Goal: Information Seeking & Learning: Find specific fact

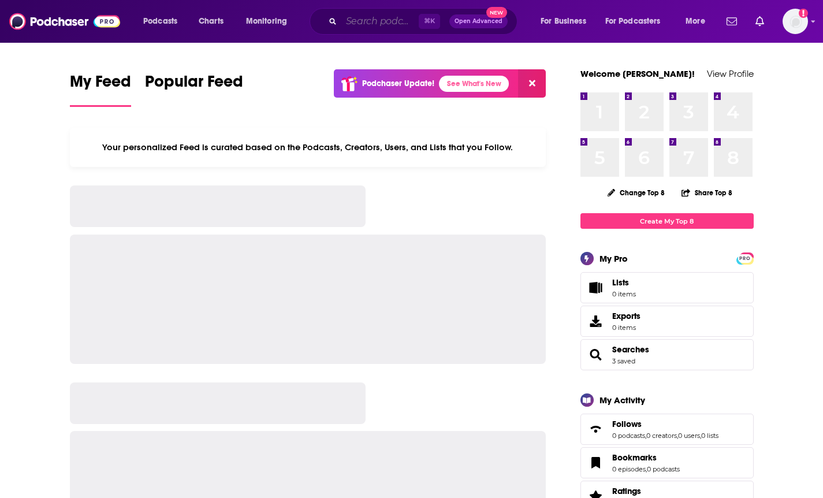
click at [378, 20] on input "Search podcasts, credits, & more..." at bounding box center [379, 21] width 77 height 18
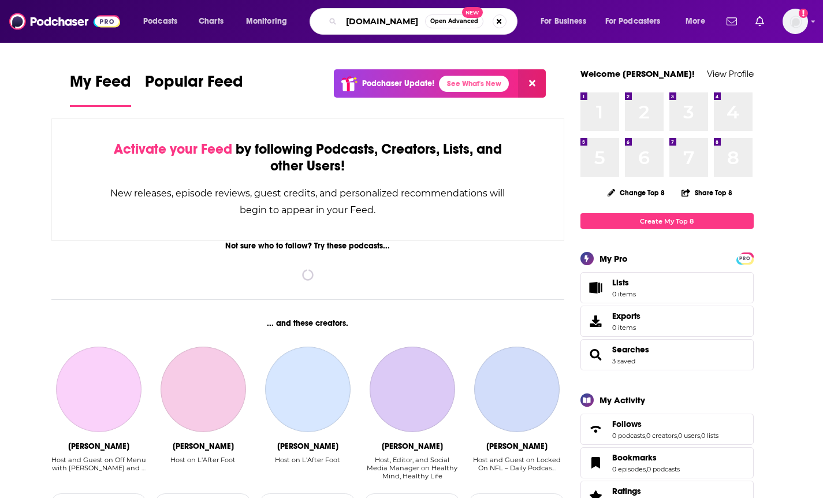
type input "[DOMAIN_NAME]"
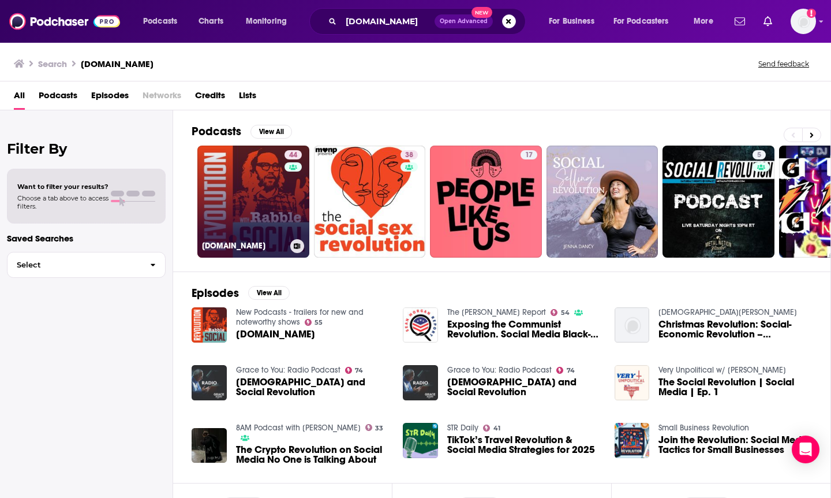
click at [267, 210] on link "44 [DOMAIN_NAME]" at bounding box center [253, 202] width 112 height 112
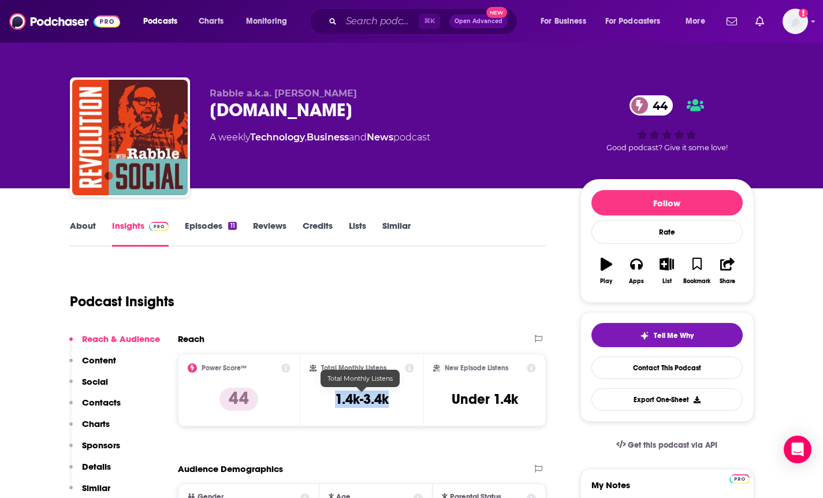
drag, startPoint x: 392, startPoint y: 402, endPoint x: 335, endPoint y: 399, distance: 56.7
click at [335, 399] on div "Total Monthly Listens 1.4k-3.4k" at bounding box center [361, 389] width 105 height 53
copy h3 "1.4k-3.4k"
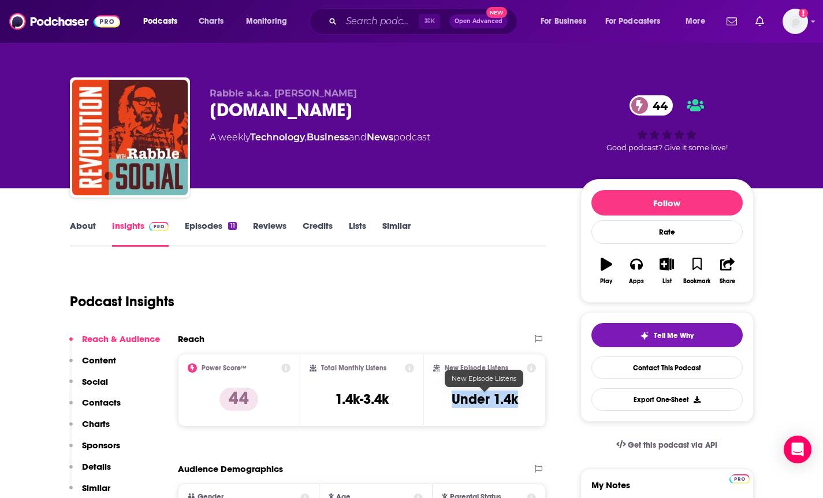
drag, startPoint x: 525, startPoint y: 400, endPoint x: 455, endPoint y: 397, distance: 70.5
click at [455, 397] on div "New Episode Listens Under 1.4k" at bounding box center [484, 389] width 103 height 53
copy h3 "Under 1.4k"
